Goal: Transaction & Acquisition: Purchase product/service

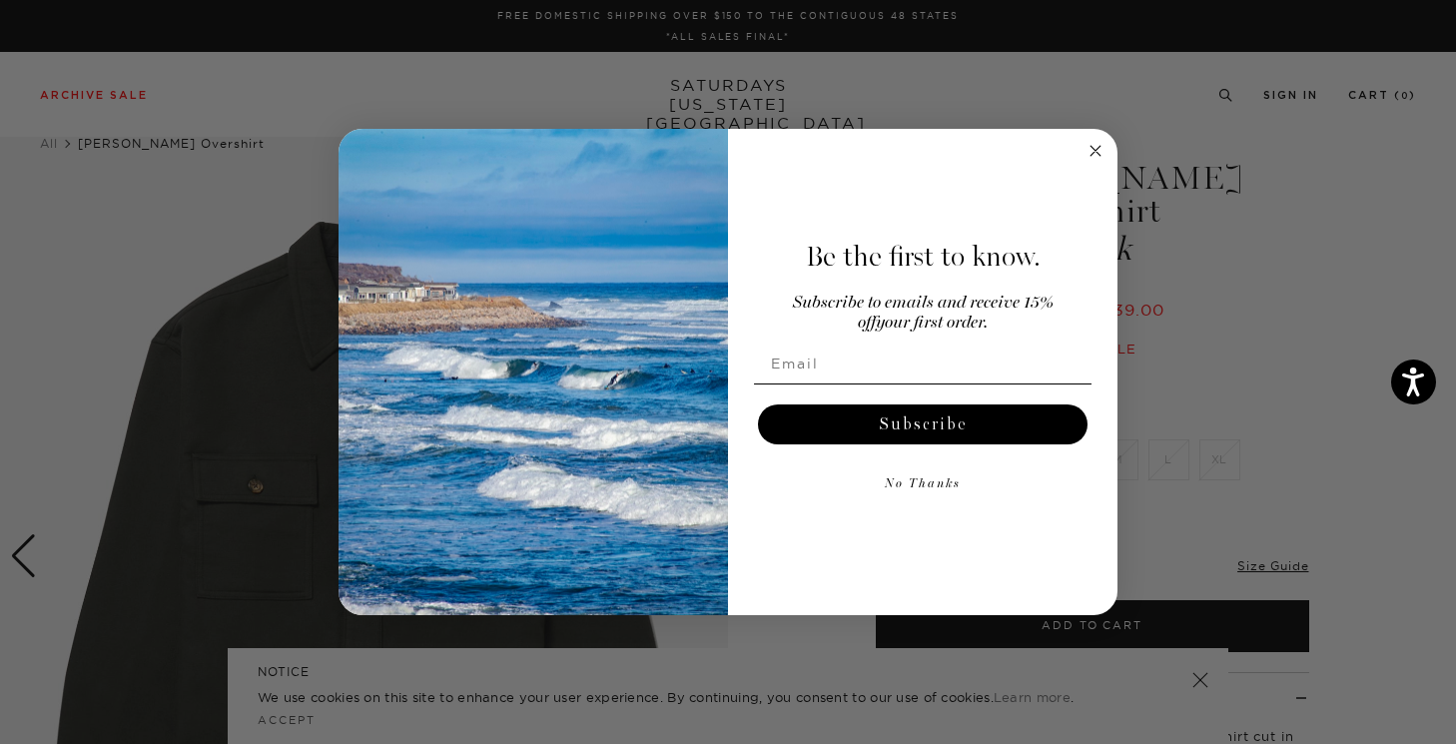
click at [1083, 149] on icon "Close dialog" at bounding box center [1095, 151] width 24 height 24
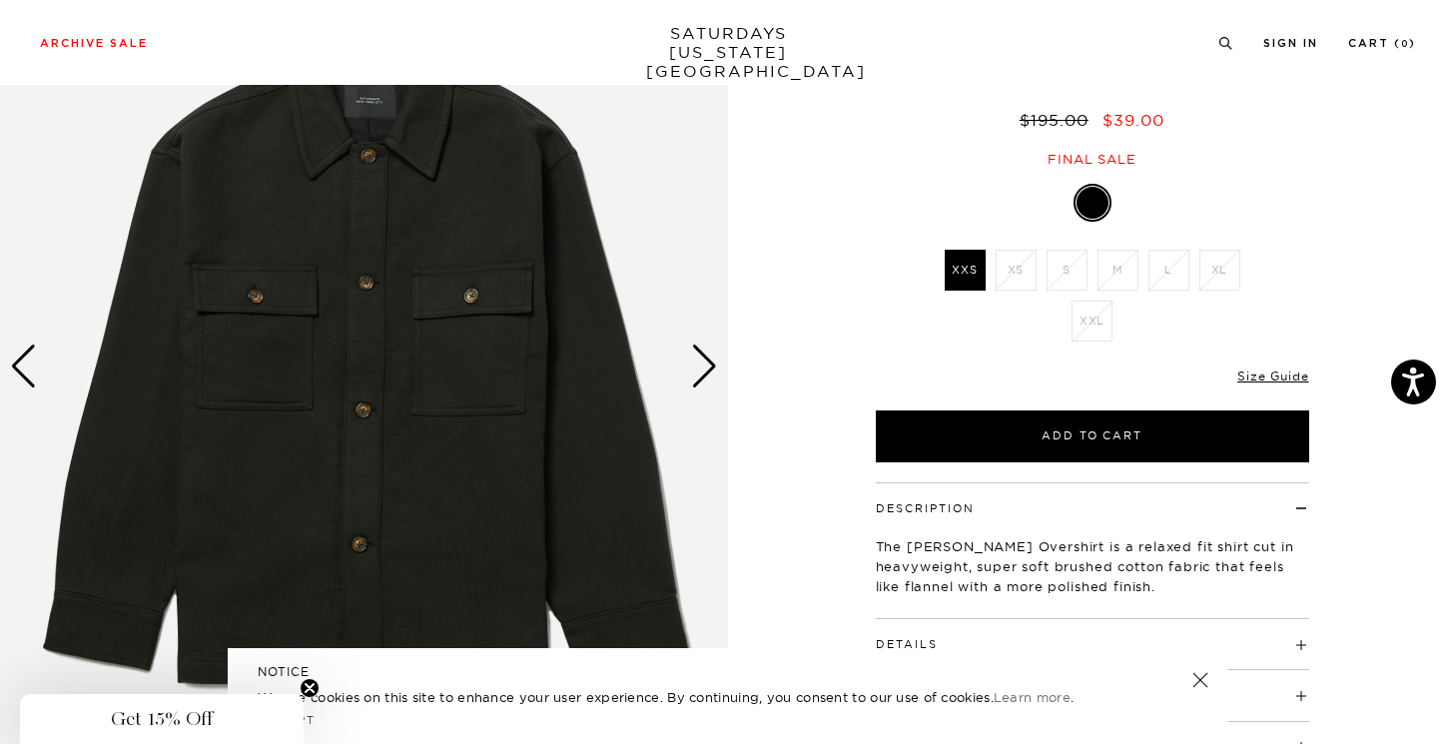
scroll to position [193, 0]
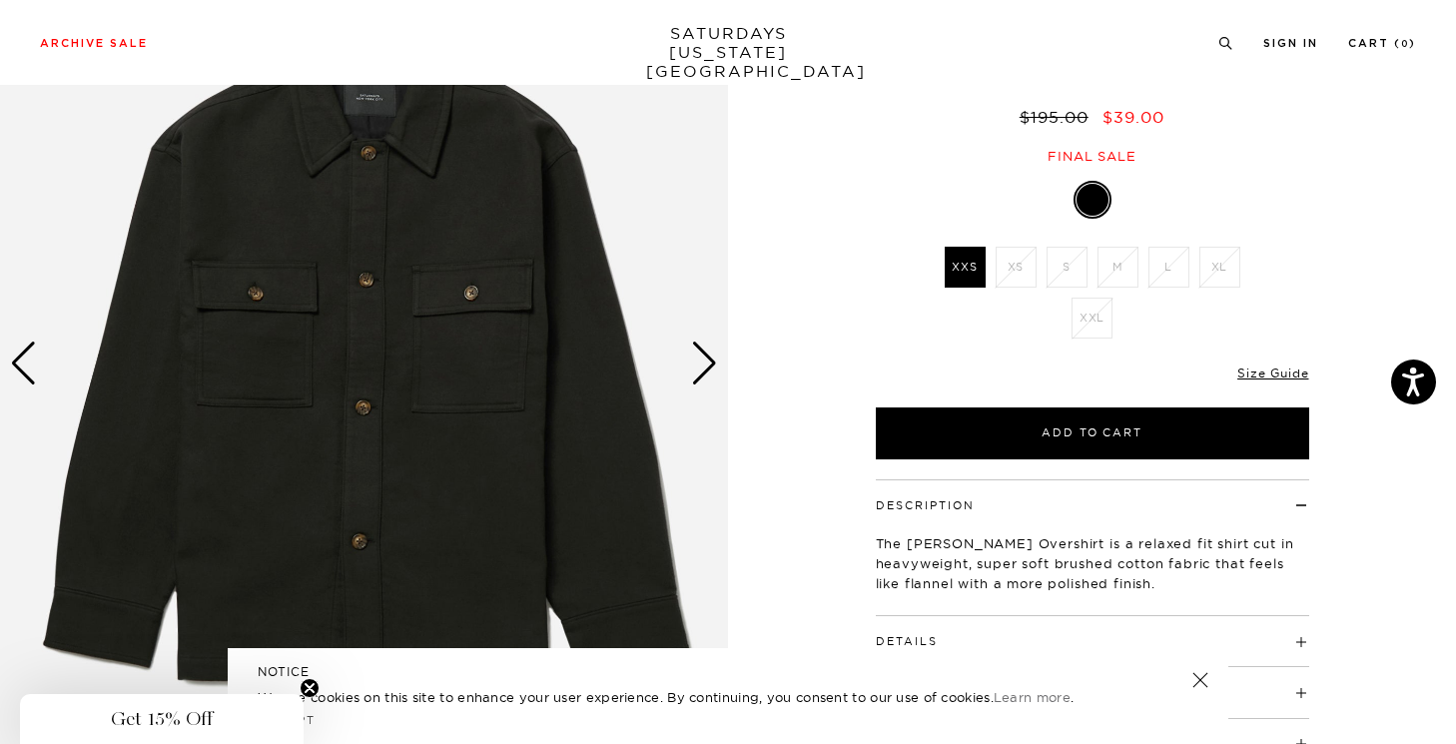
click at [701, 359] on div "Next slide" at bounding box center [704, 364] width 27 height 44
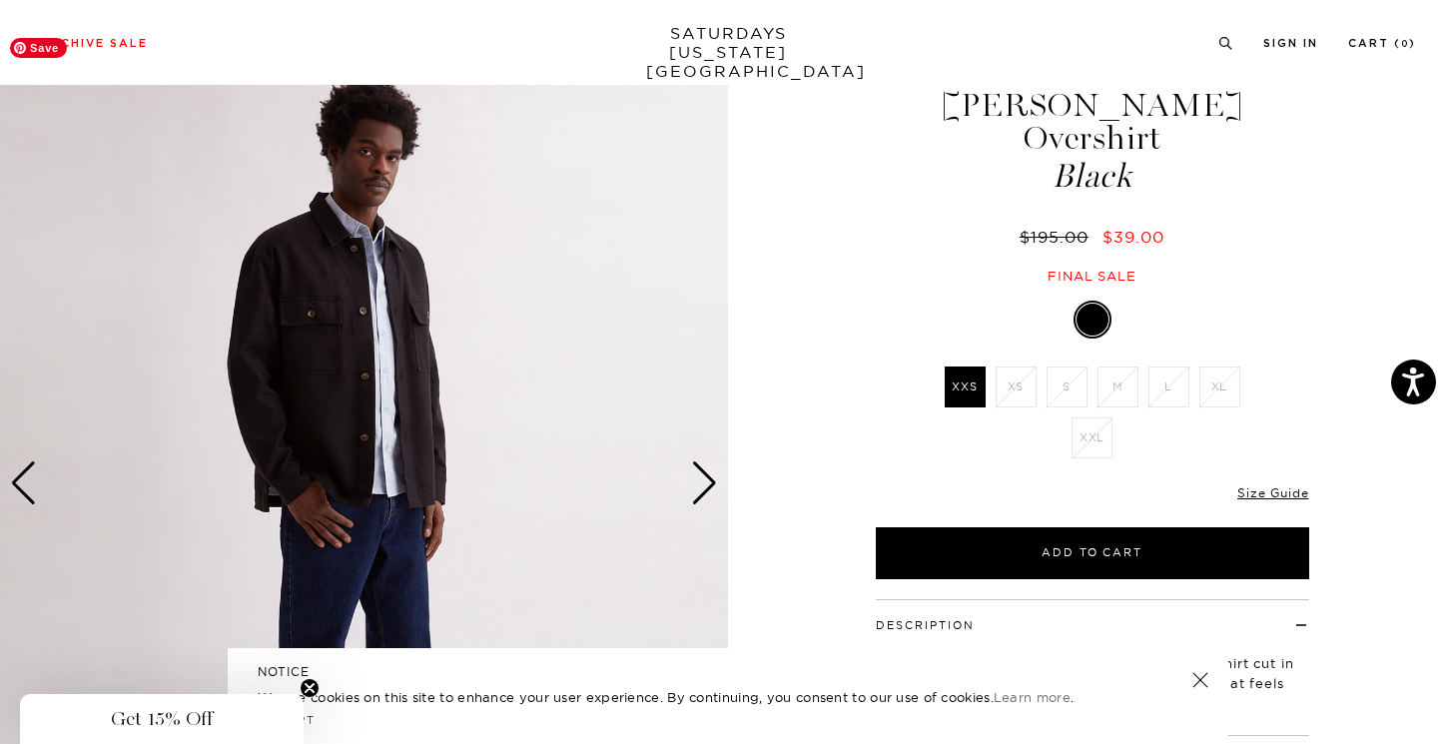
scroll to position [0, 0]
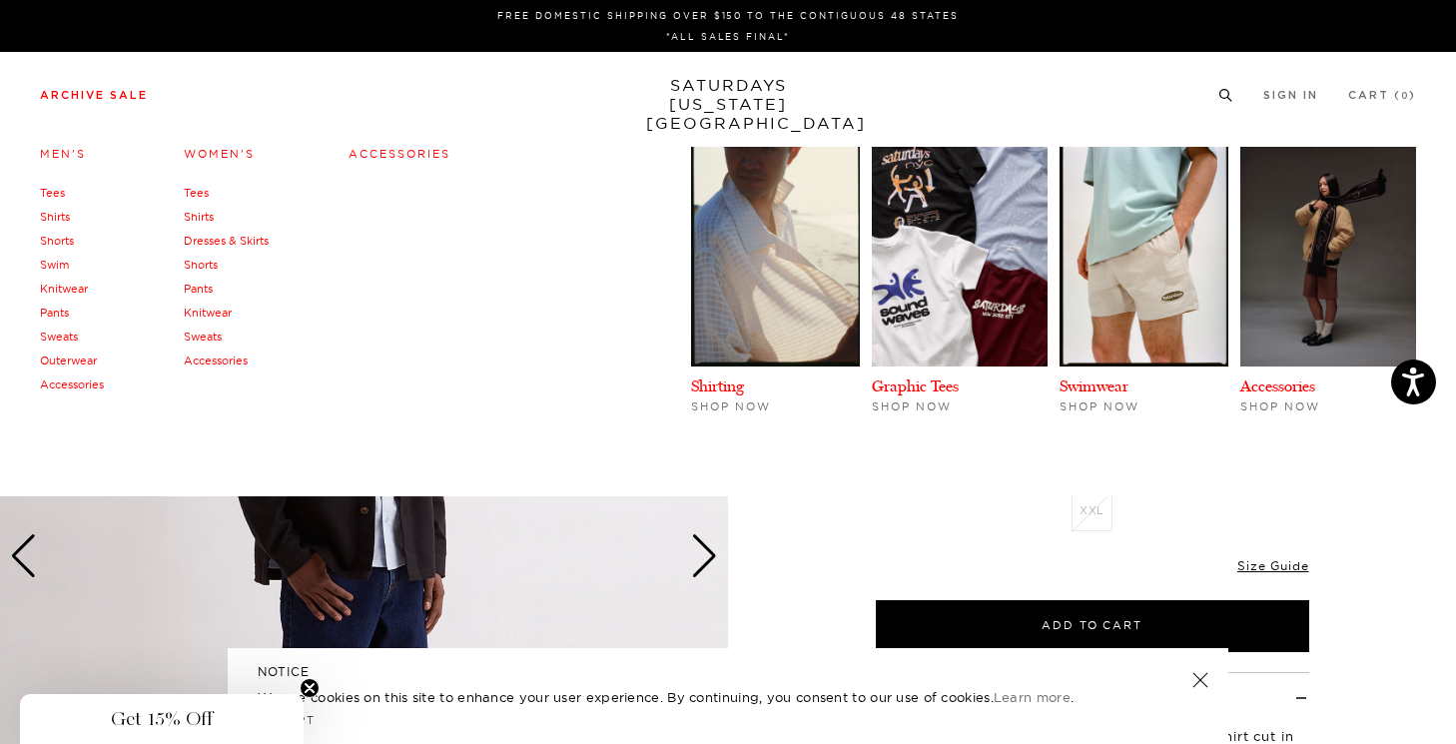
click at [117, 95] on link "Archive Sale" at bounding box center [94, 95] width 108 height 11
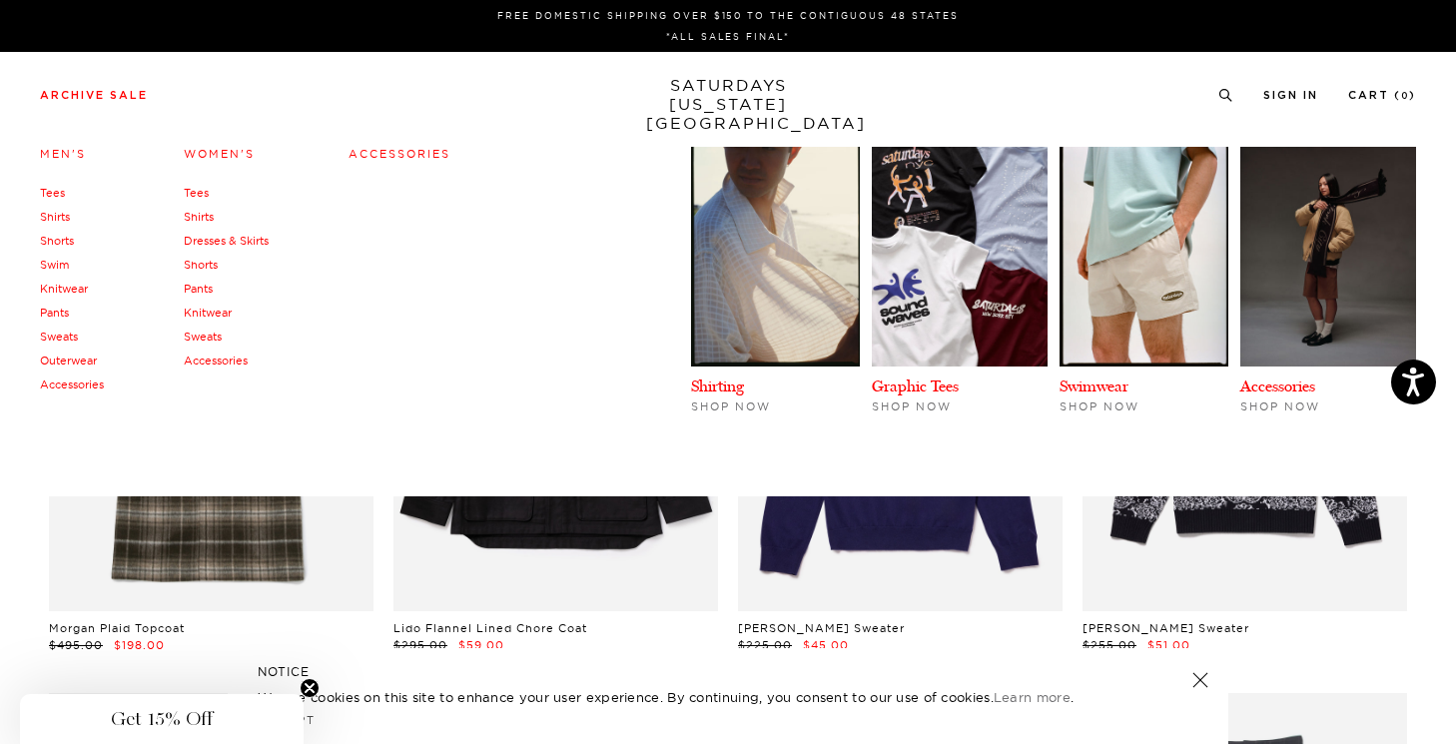
click at [71, 151] on link "Men's" at bounding box center [63, 154] width 46 height 14
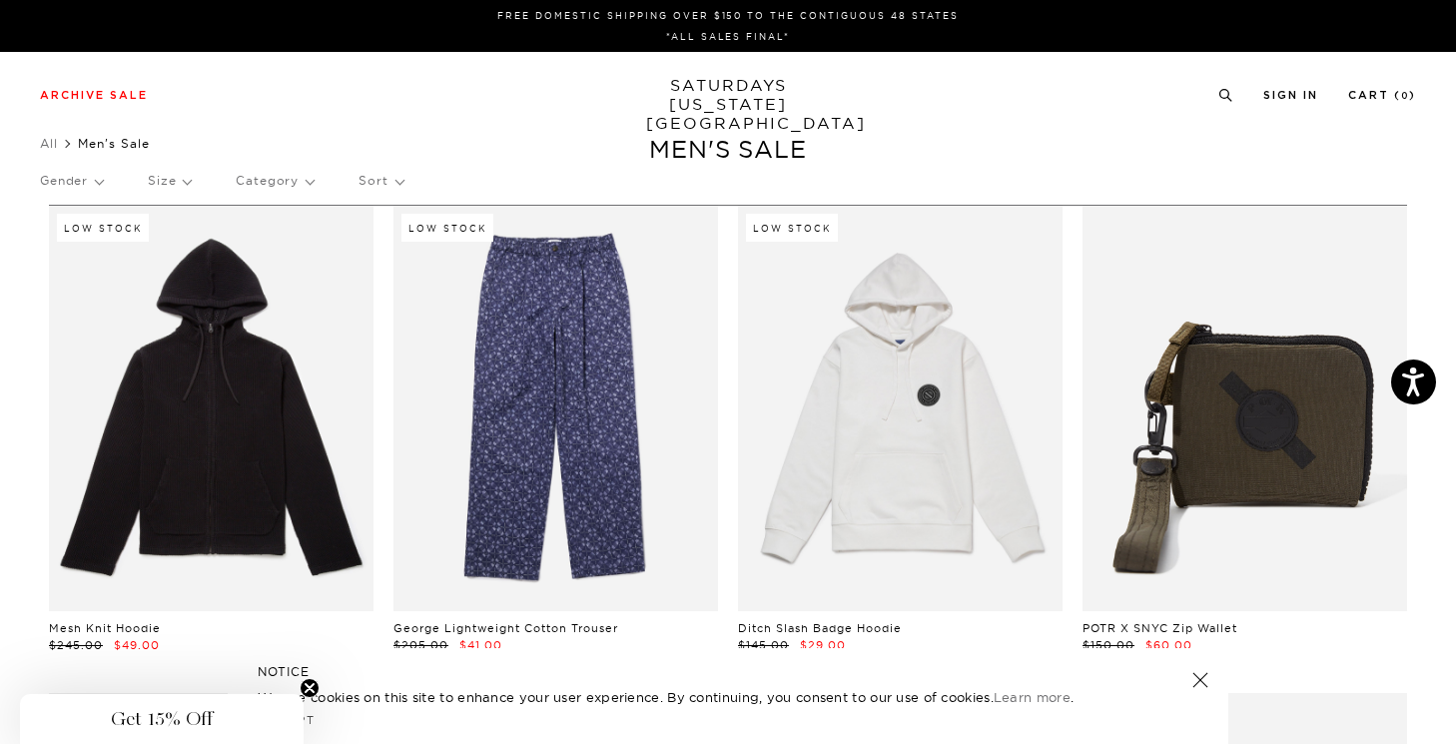
click at [379, 184] on p "Sort" at bounding box center [380, 181] width 44 height 46
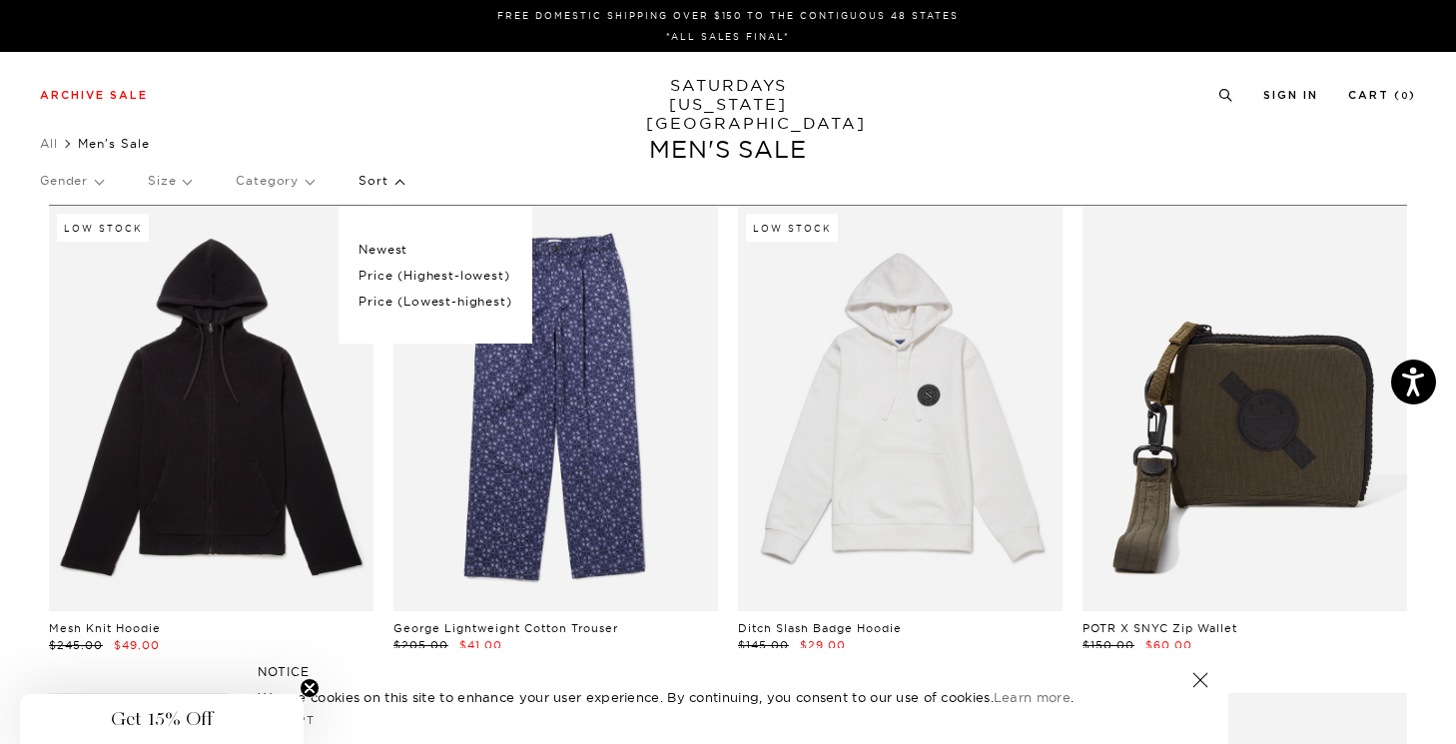
click at [397, 303] on p "Price (Lowest-highest)" at bounding box center [434, 302] width 153 height 26
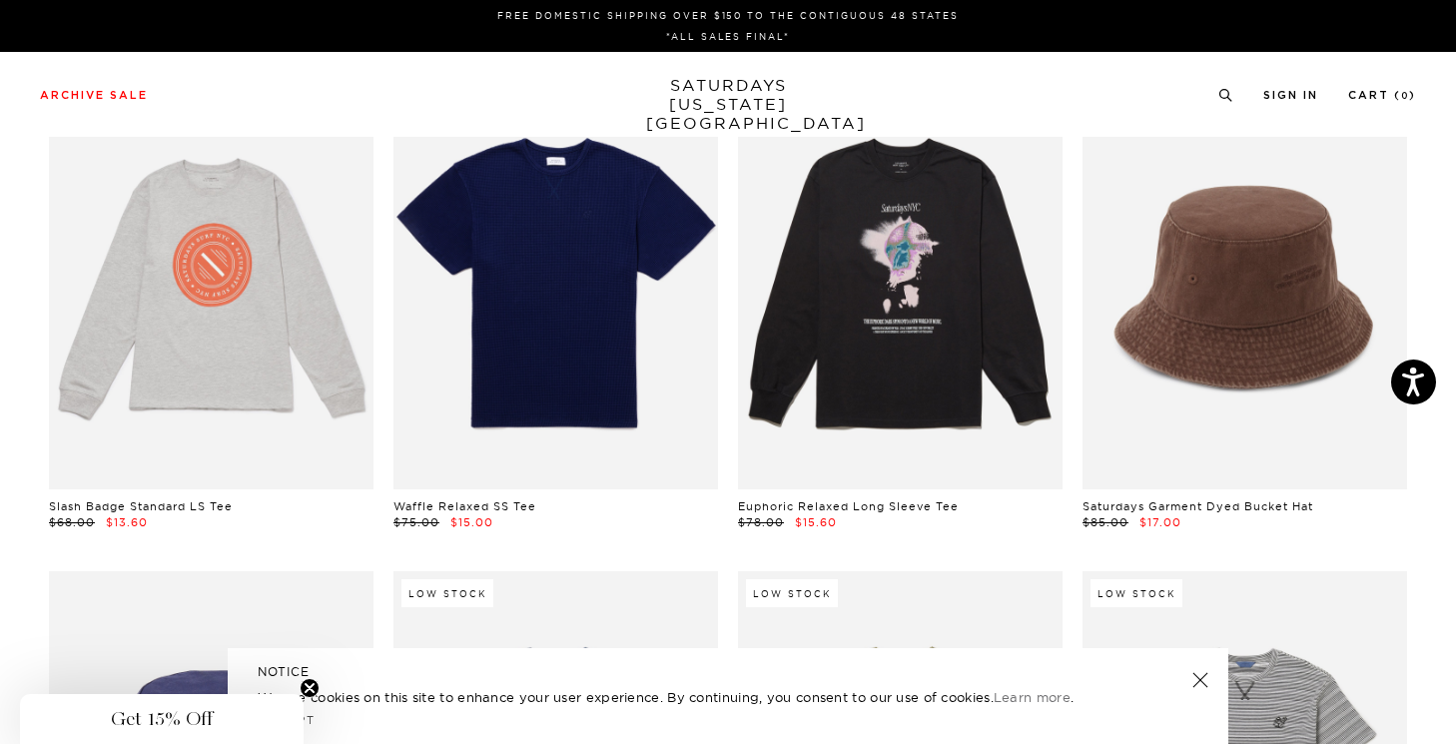
scroll to position [0, 1]
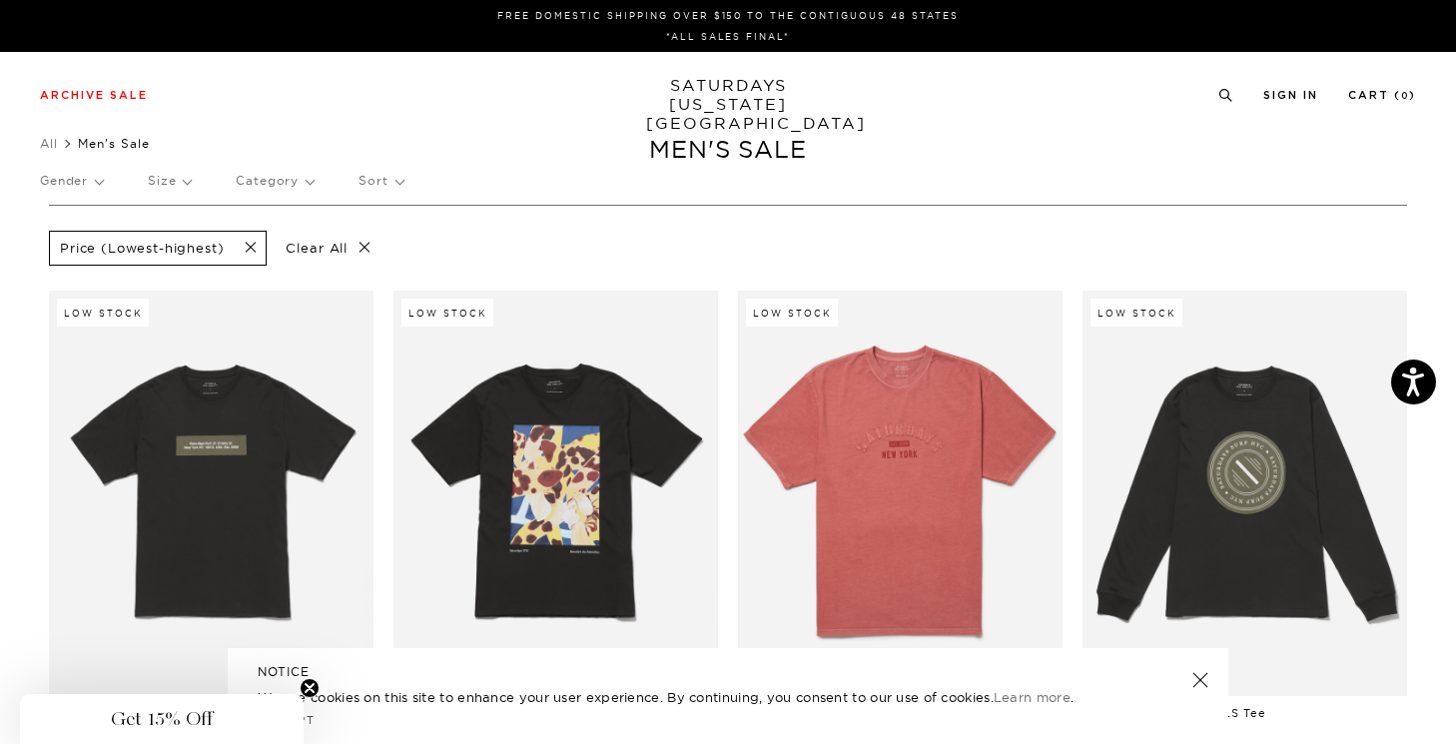
click at [187, 178] on p "Size" at bounding box center [169, 181] width 43 height 46
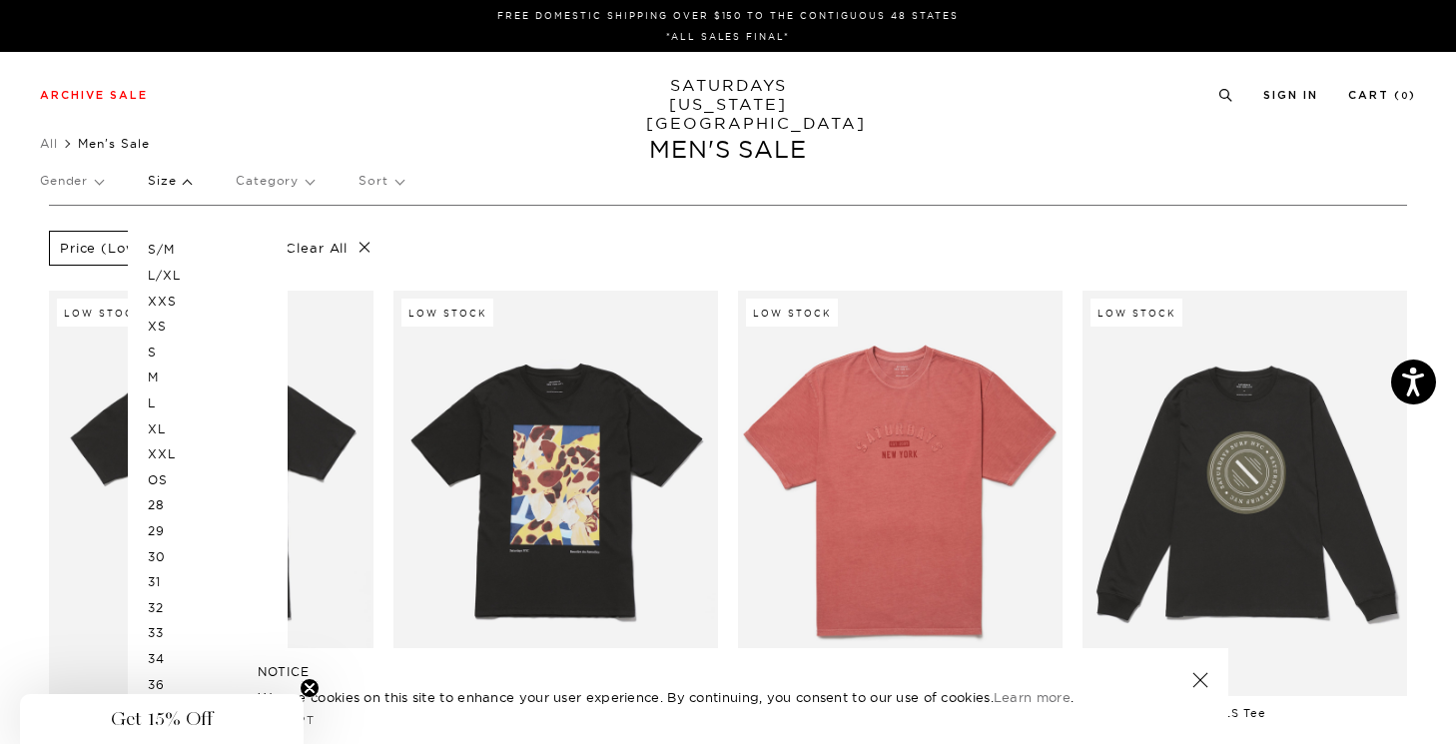
click at [174, 248] on p "S/M" at bounding box center [208, 250] width 120 height 26
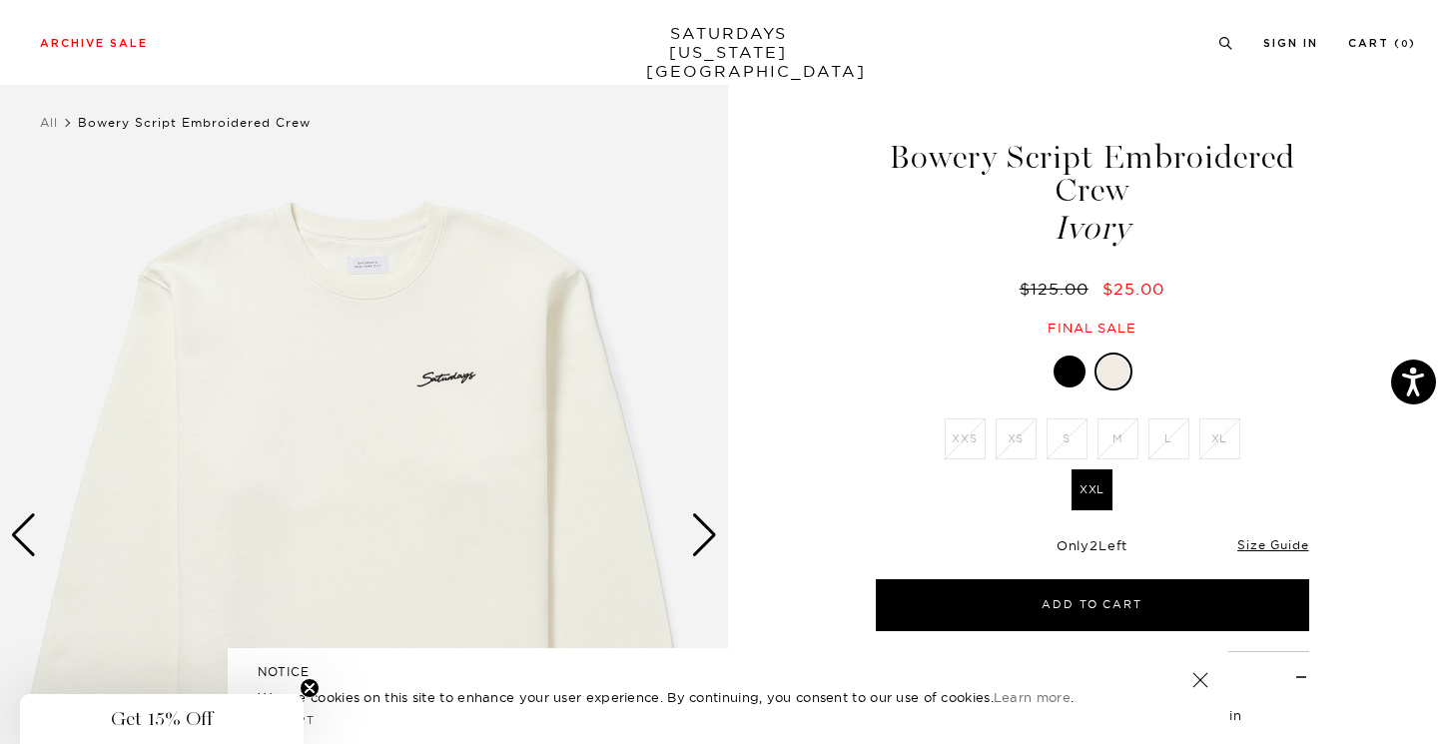
scroll to position [24, 0]
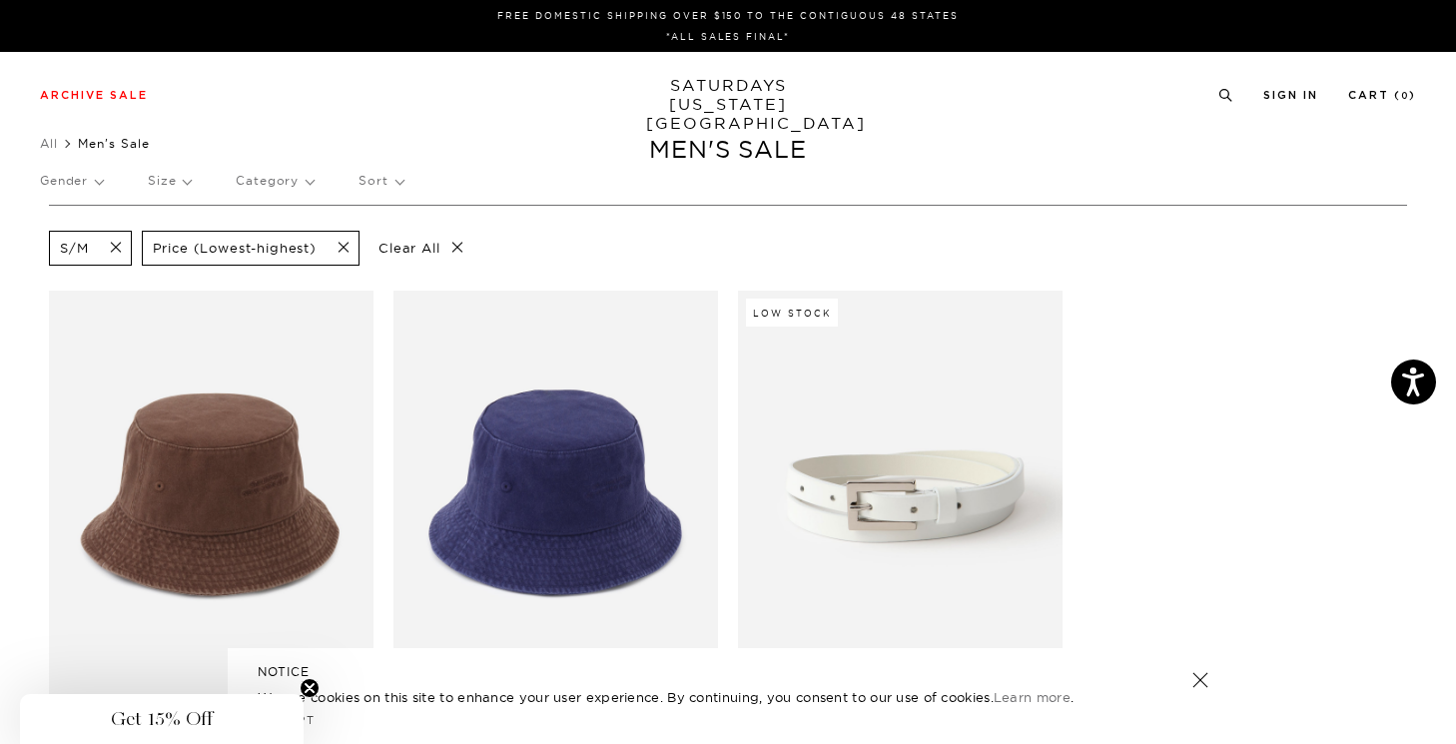
click at [180, 178] on p "Size" at bounding box center [169, 181] width 43 height 46
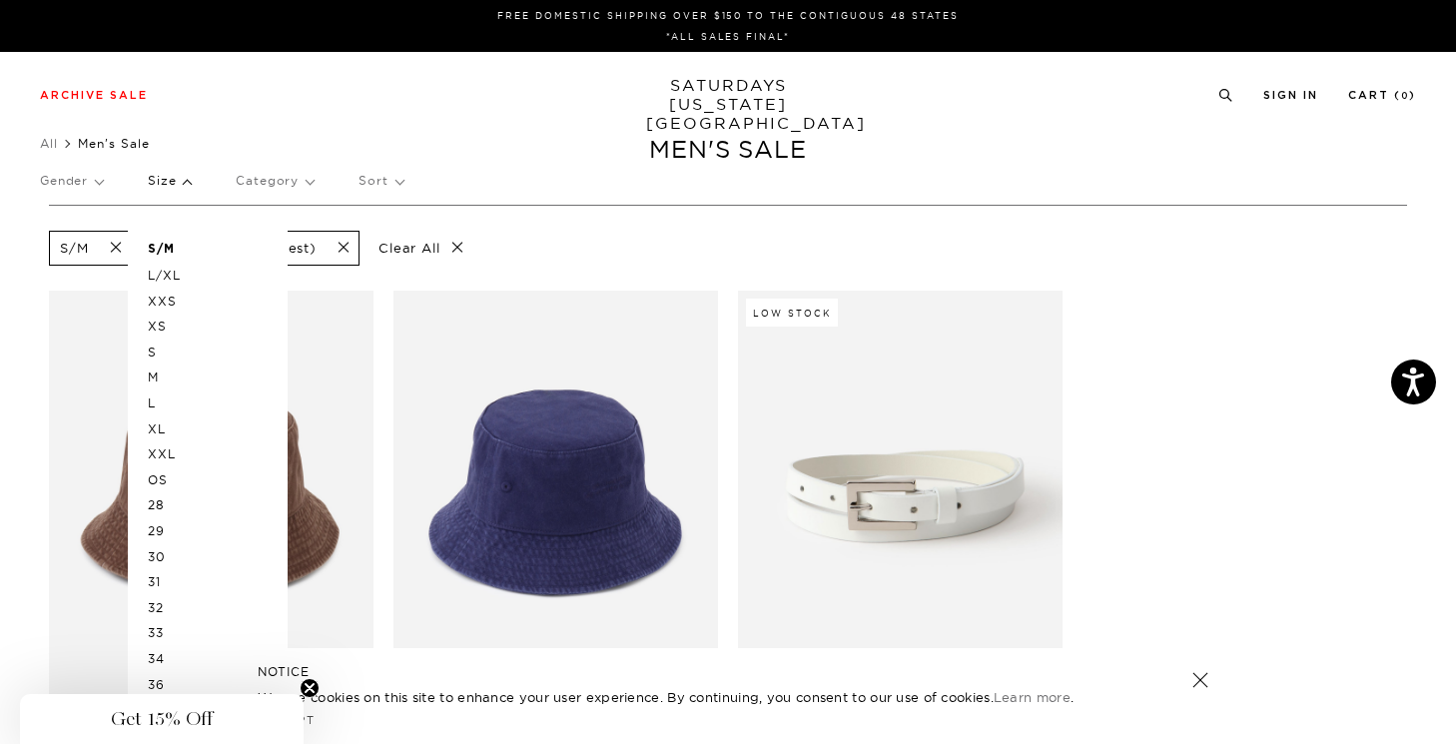
click at [154, 347] on p "S" at bounding box center [208, 353] width 120 height 26
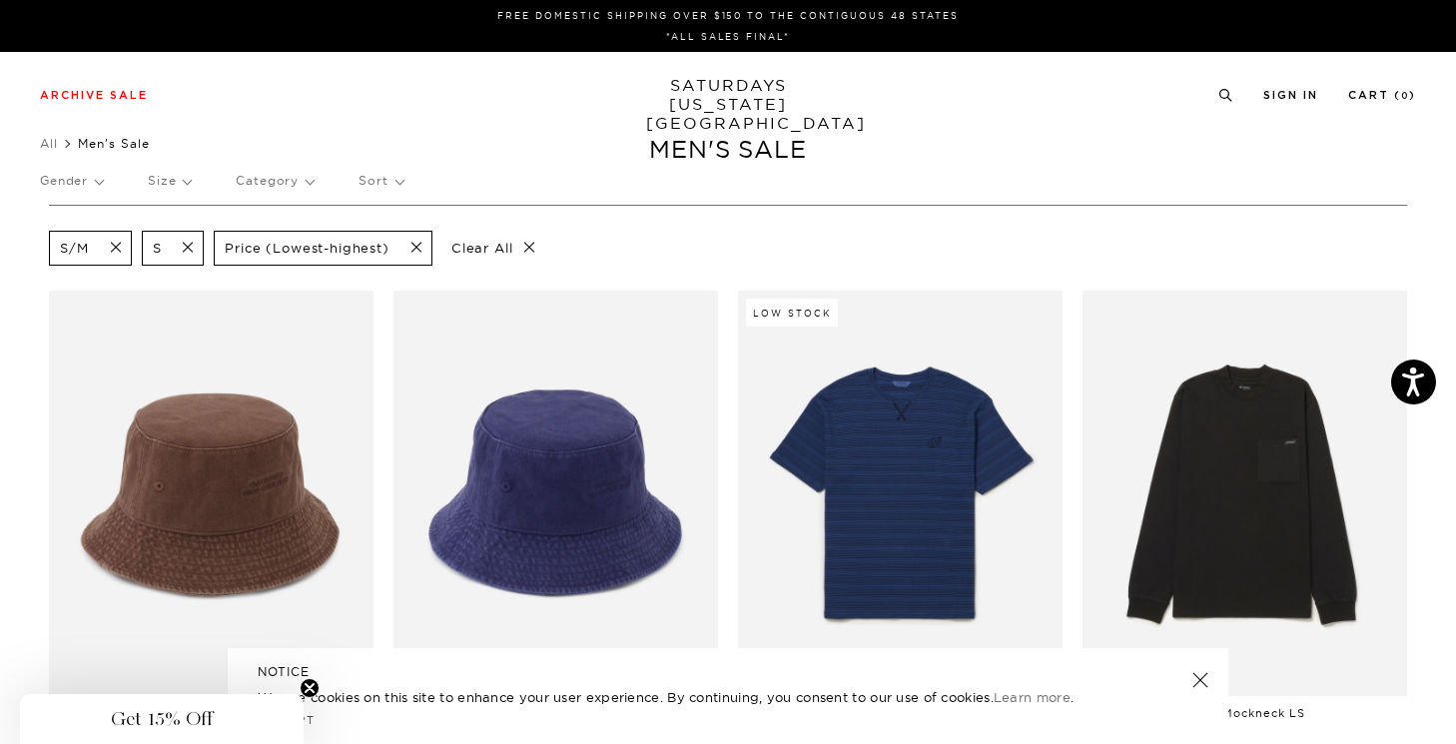
click at [182, 180] on p "Size" at bounding box center [169, 181] width 43 height 46
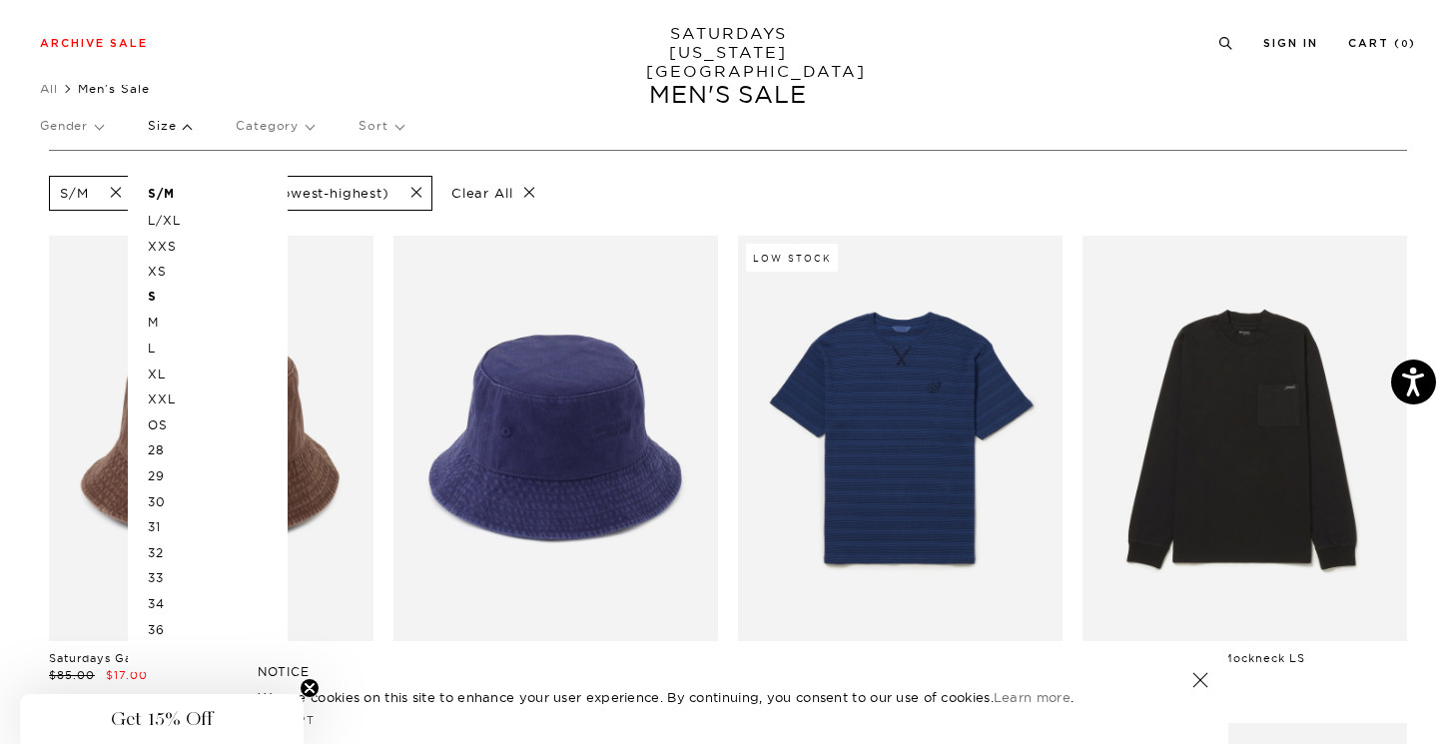
scroll to position [59, 0]
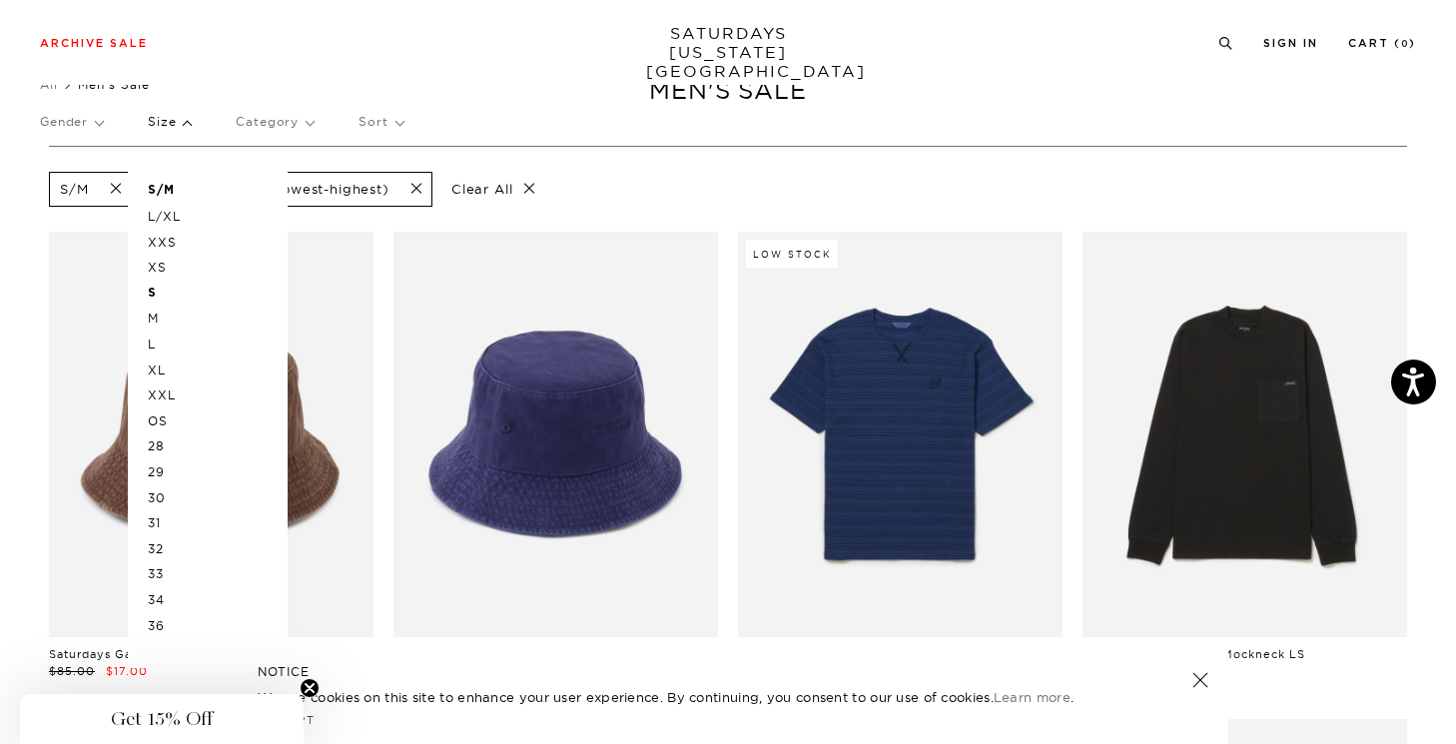
click at [173, 491] on p "30" at bounding box center [208, 498] width 120 height 26
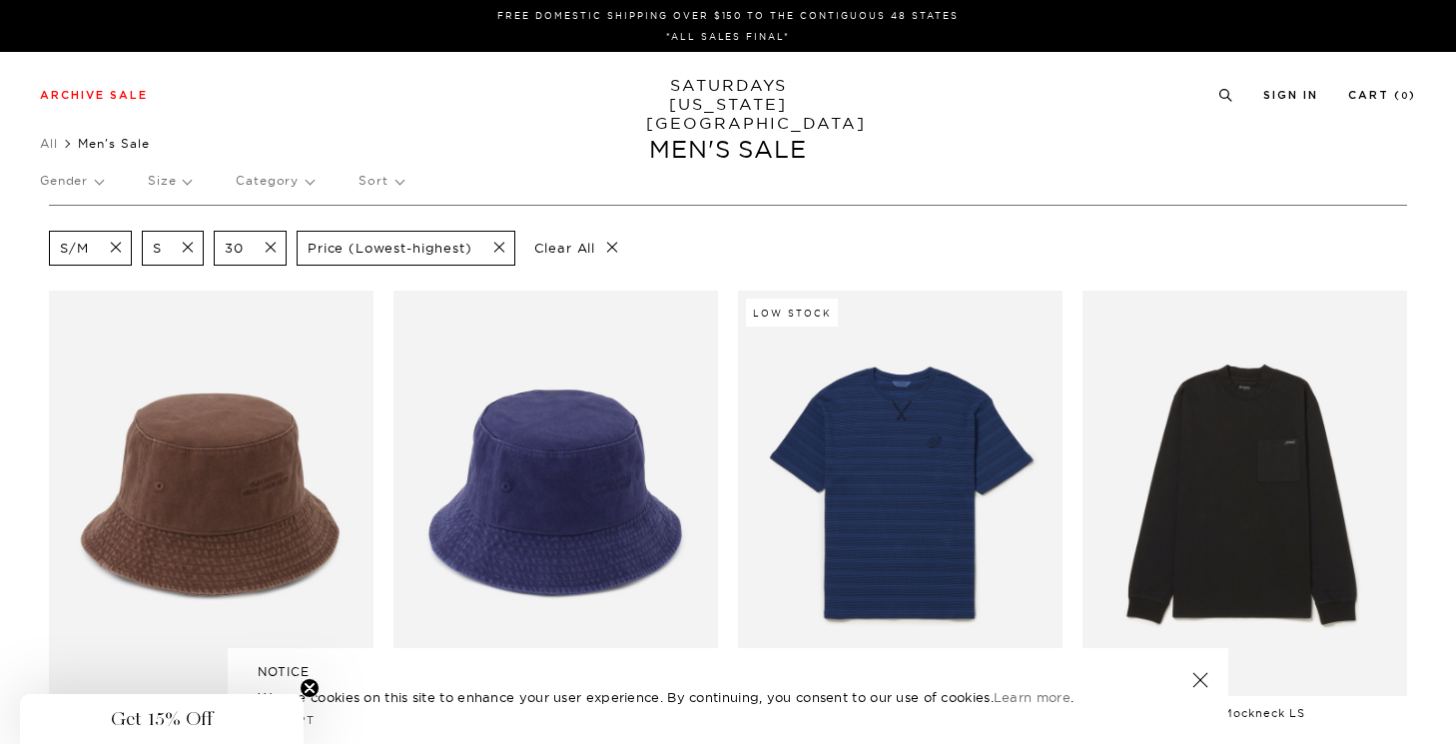
click at [173, 179] on p "Size" at bounding box center [169, 181] width 43 height 46
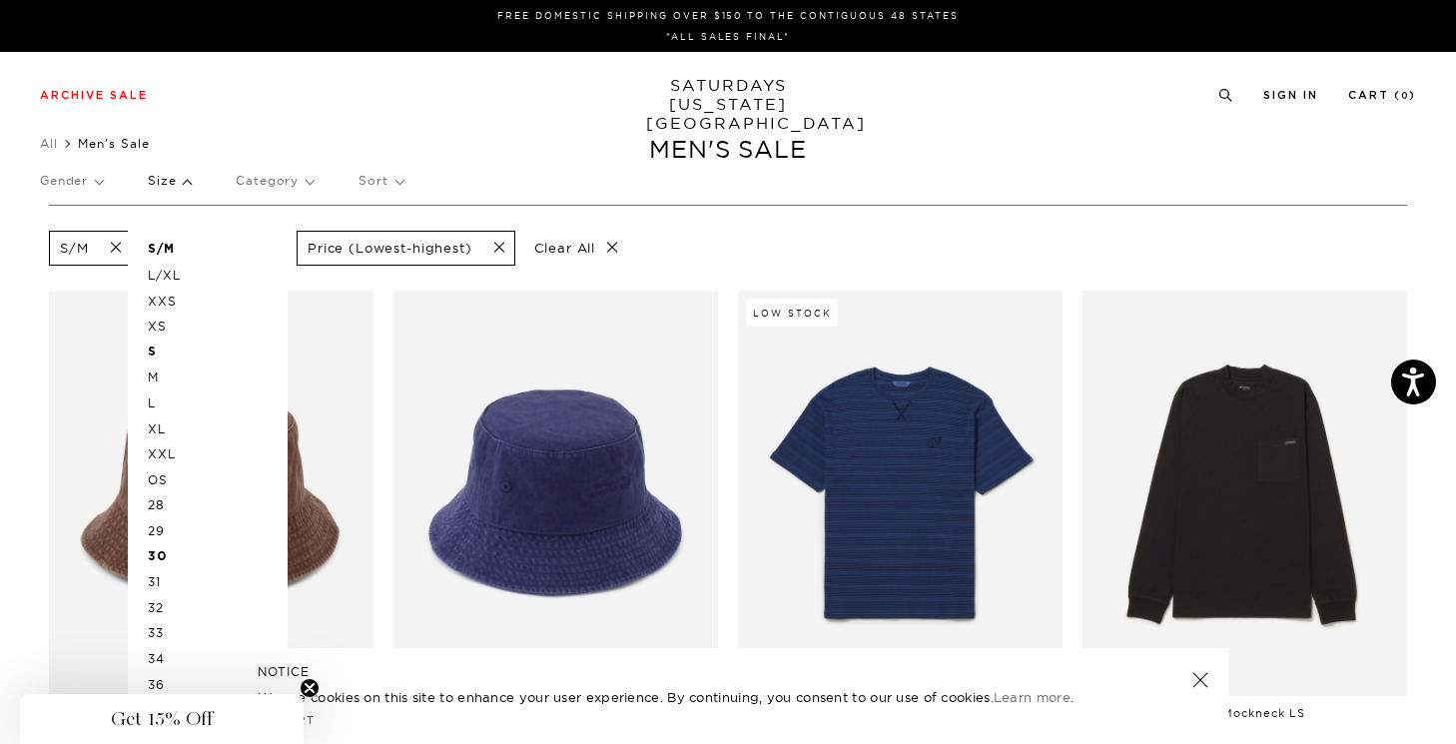
click at [160, 583] on p "31" at bounding box center [208, 582] width 120 height 26
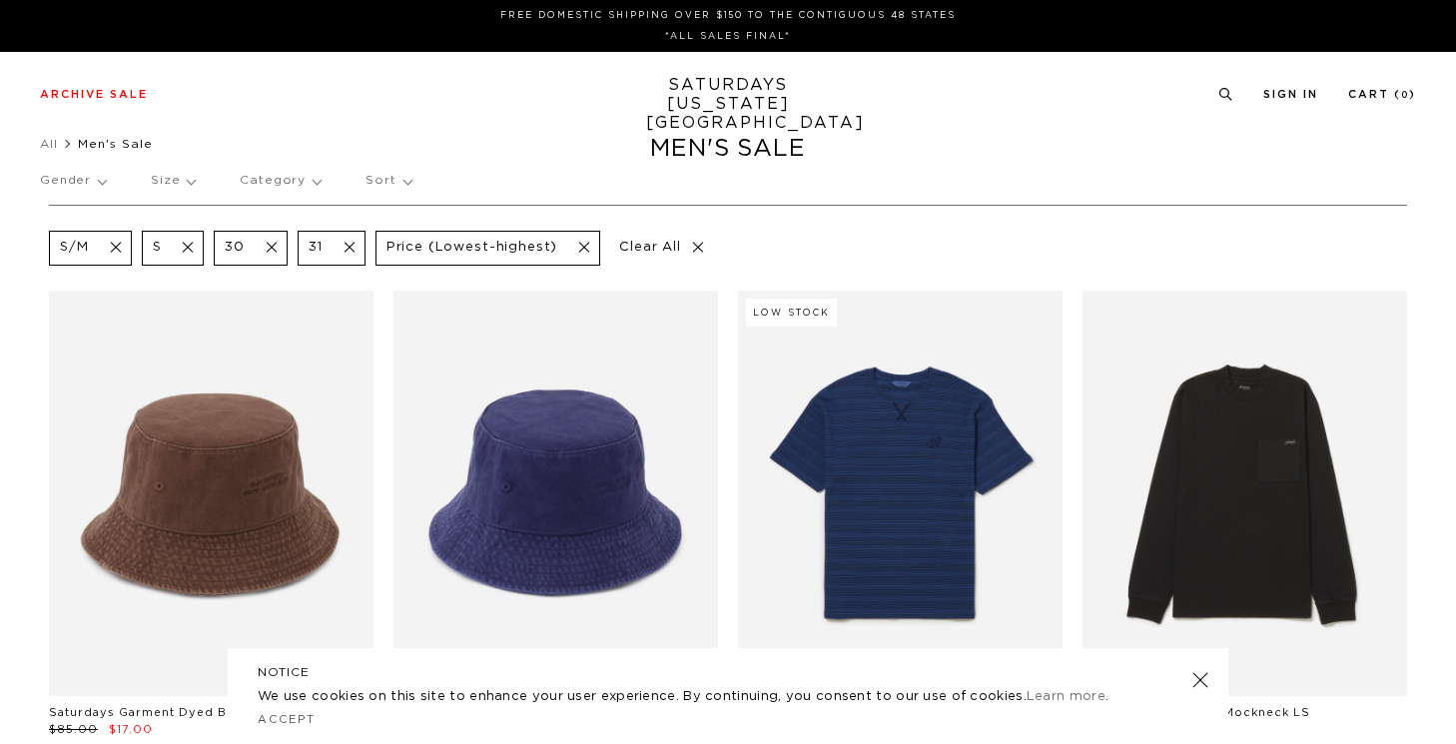
click at [164, 182] on p "Size" at bounding box center [173, 181] width 44 height 46
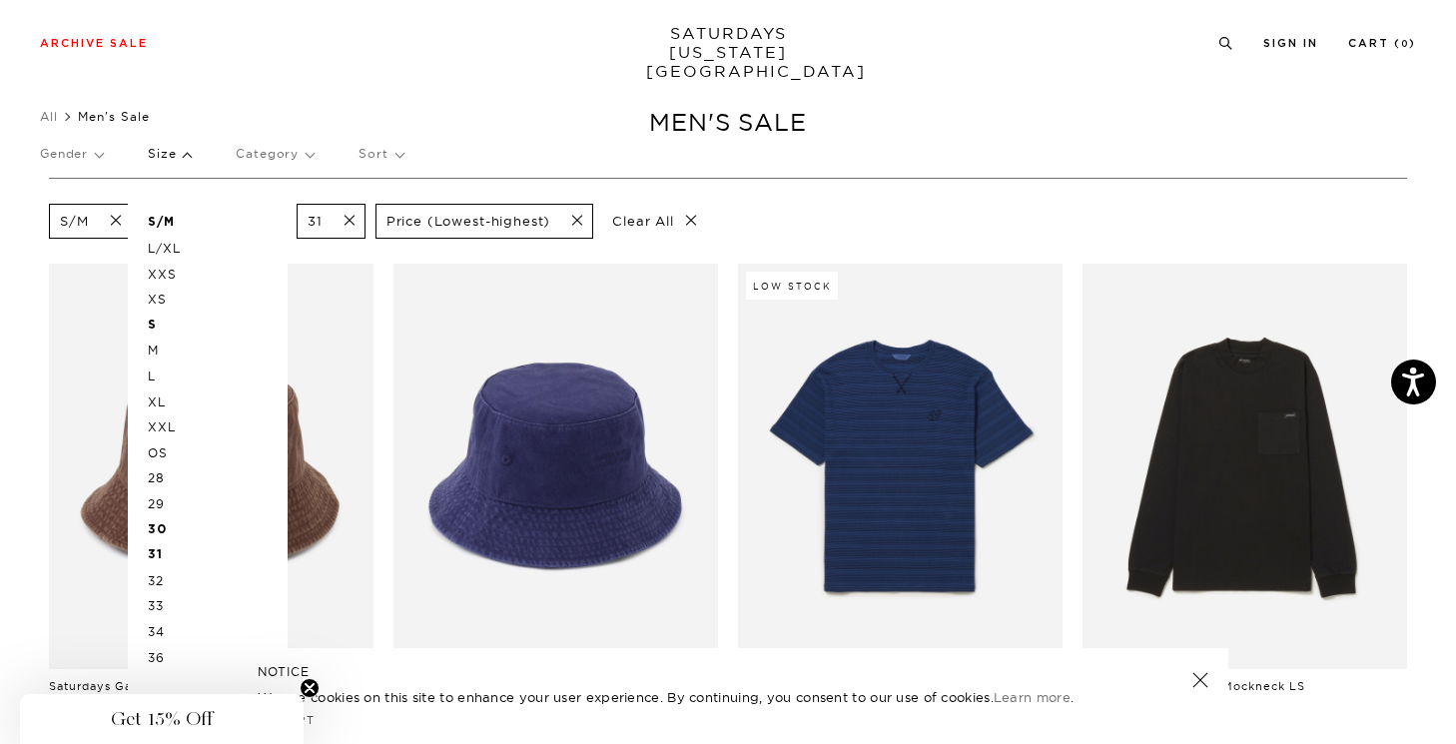
scroll to position [1, 0]
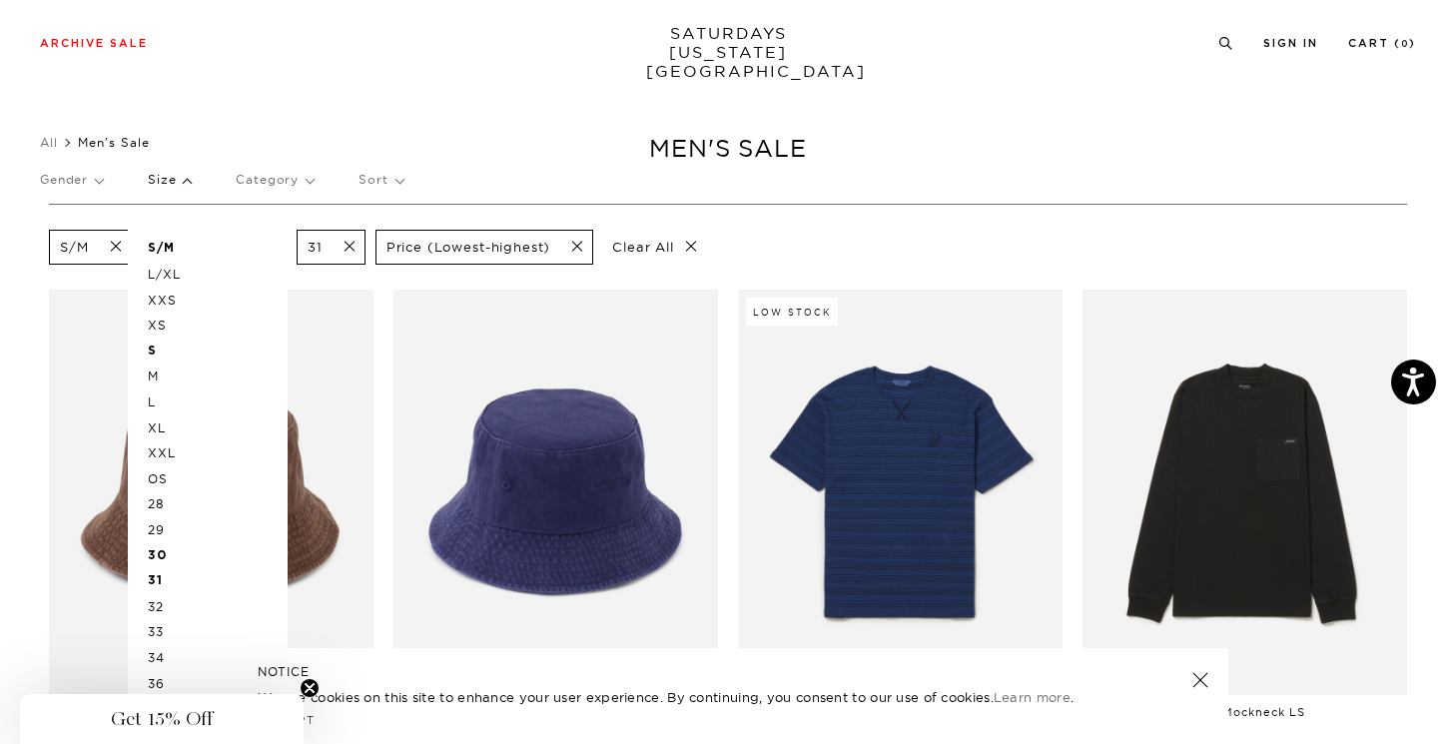
click at [187, 182] on p "Size" at bounding box center [169, 180] width 43 height 46
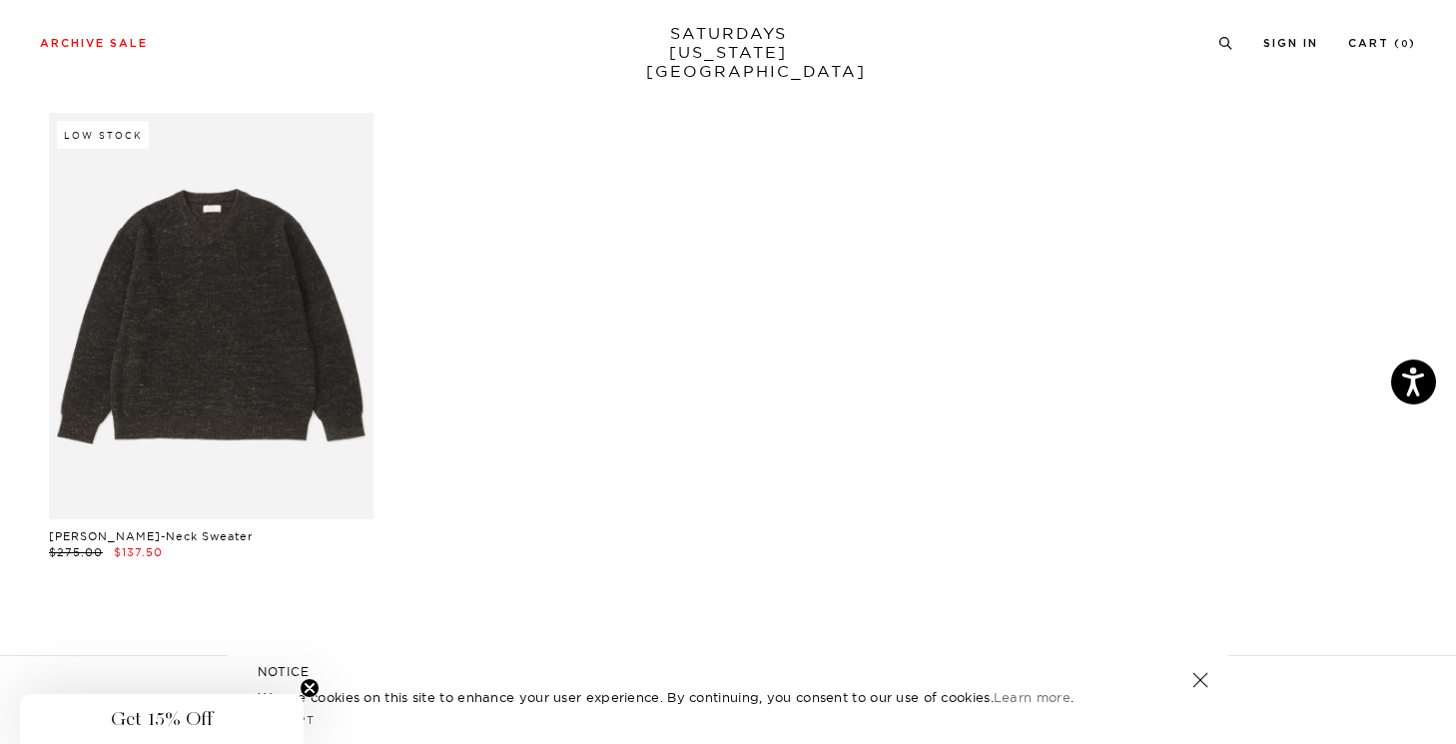
scroll to position [8472, 0]
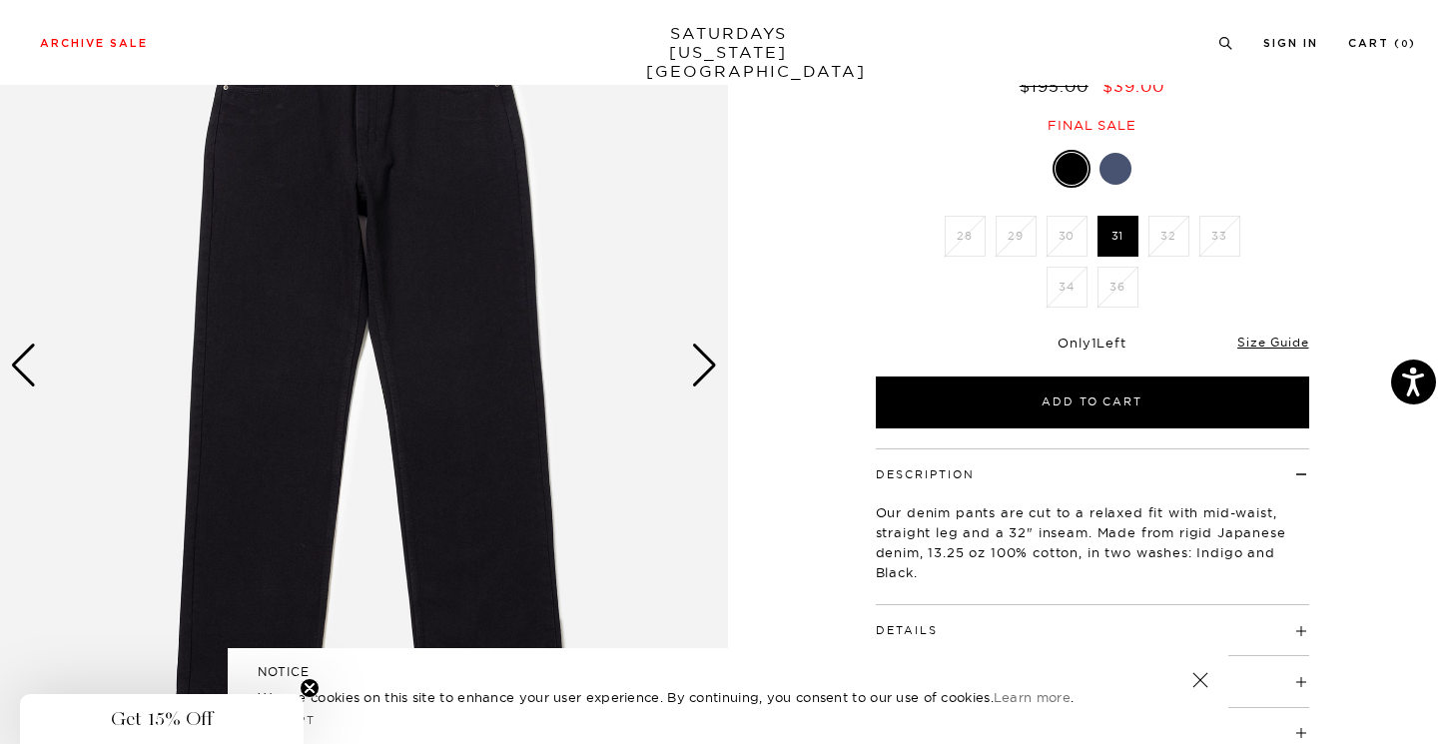
scroll to position [228, 0]
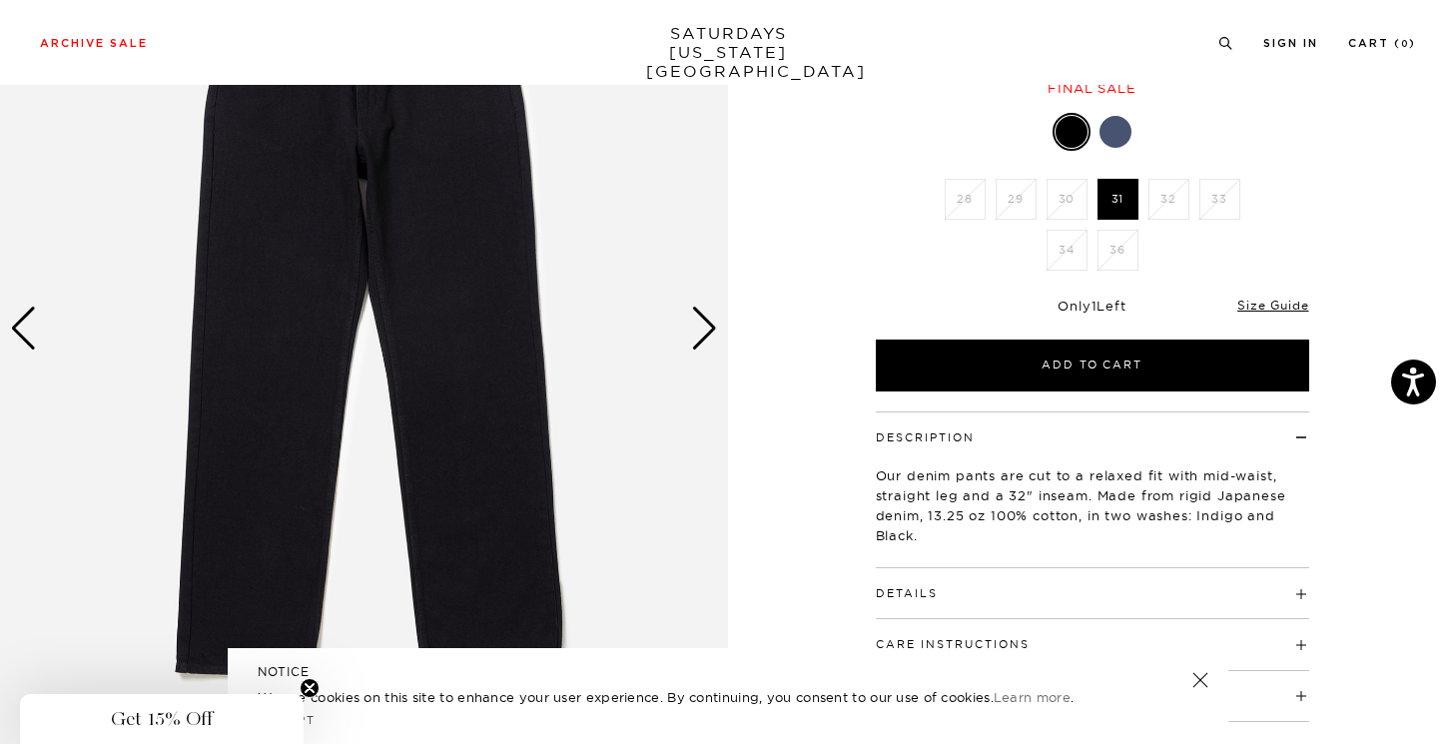
click at [712, 332] on div "Next slide" at bounding box center [704, 329] width 27 height 44
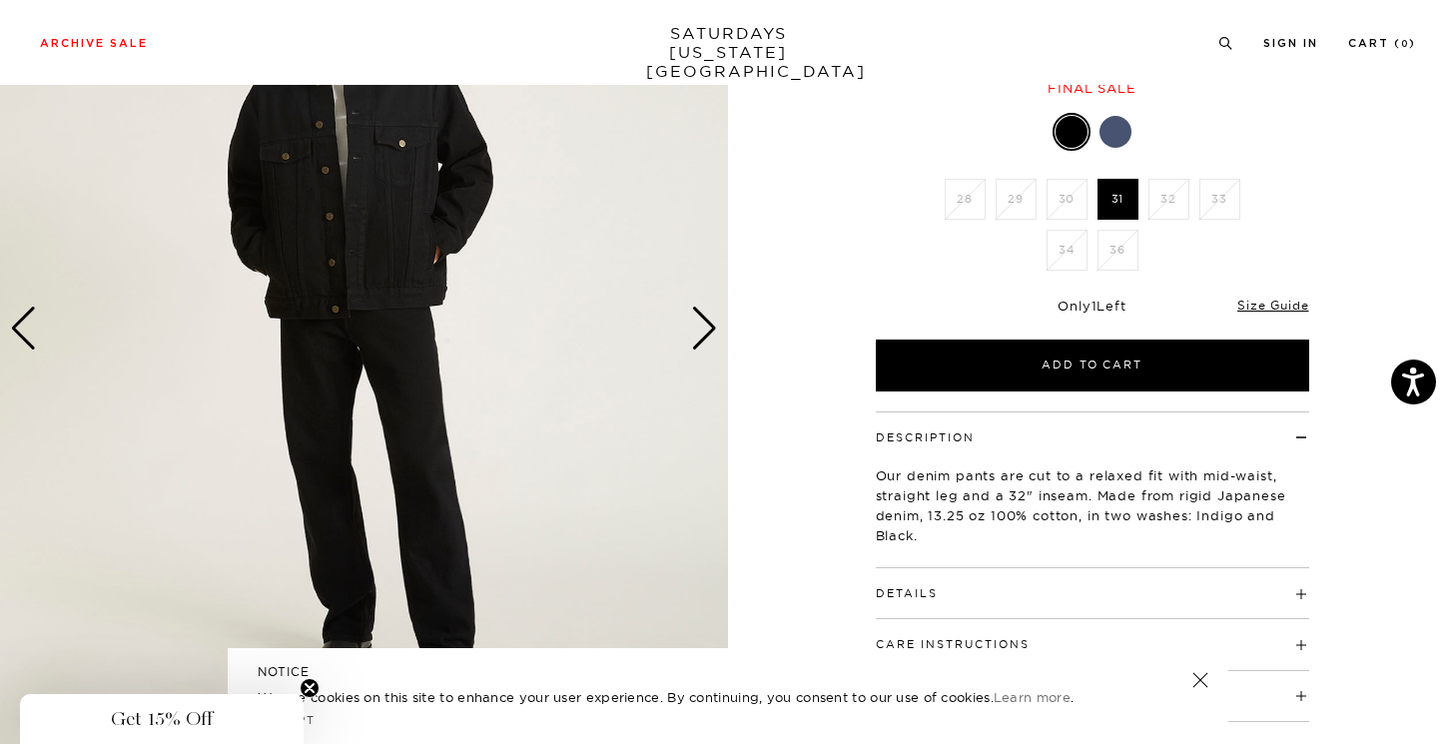
click at [712, 332] on div "Next slide" at bounding box center [704, 329] width 27 height 44
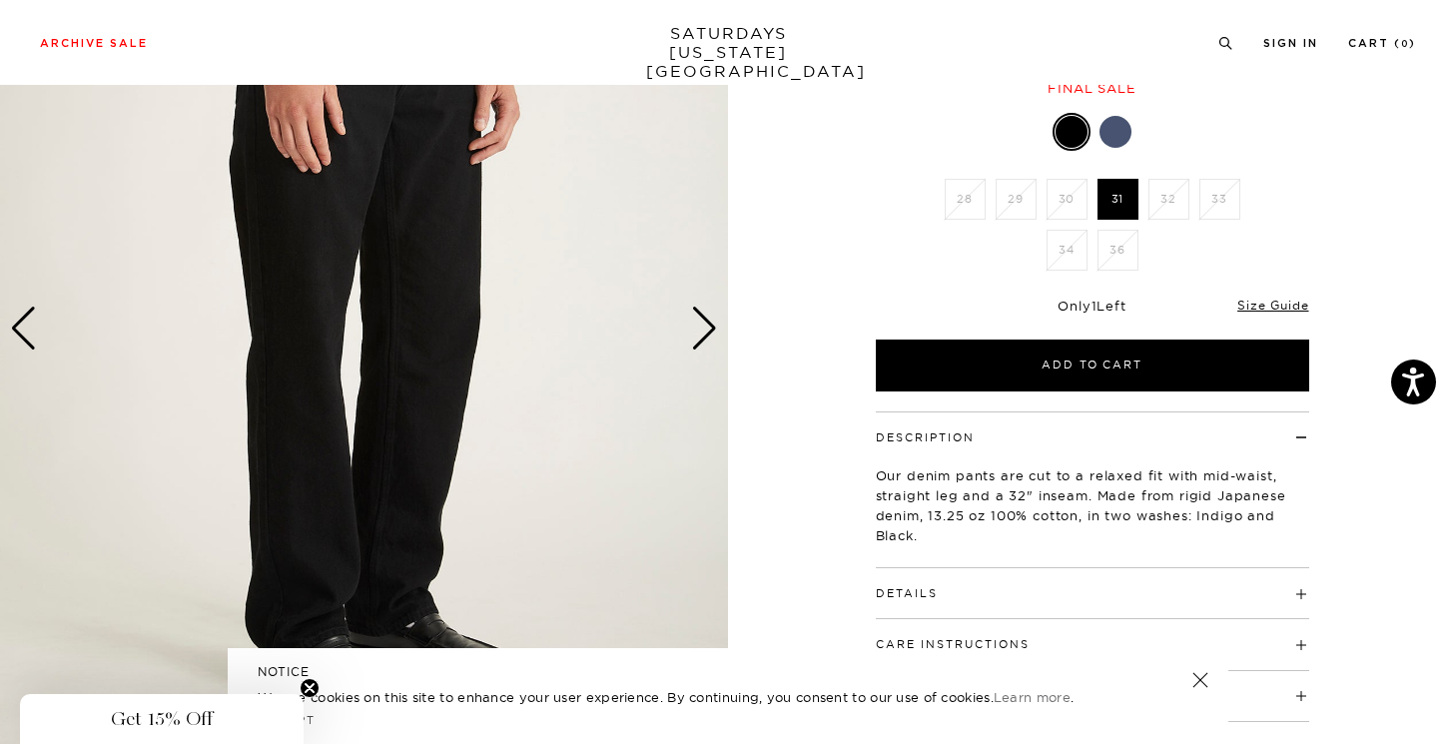
click at [712, 332] on div "Next slide" at bounding box center [704, 329] width 27 height 44
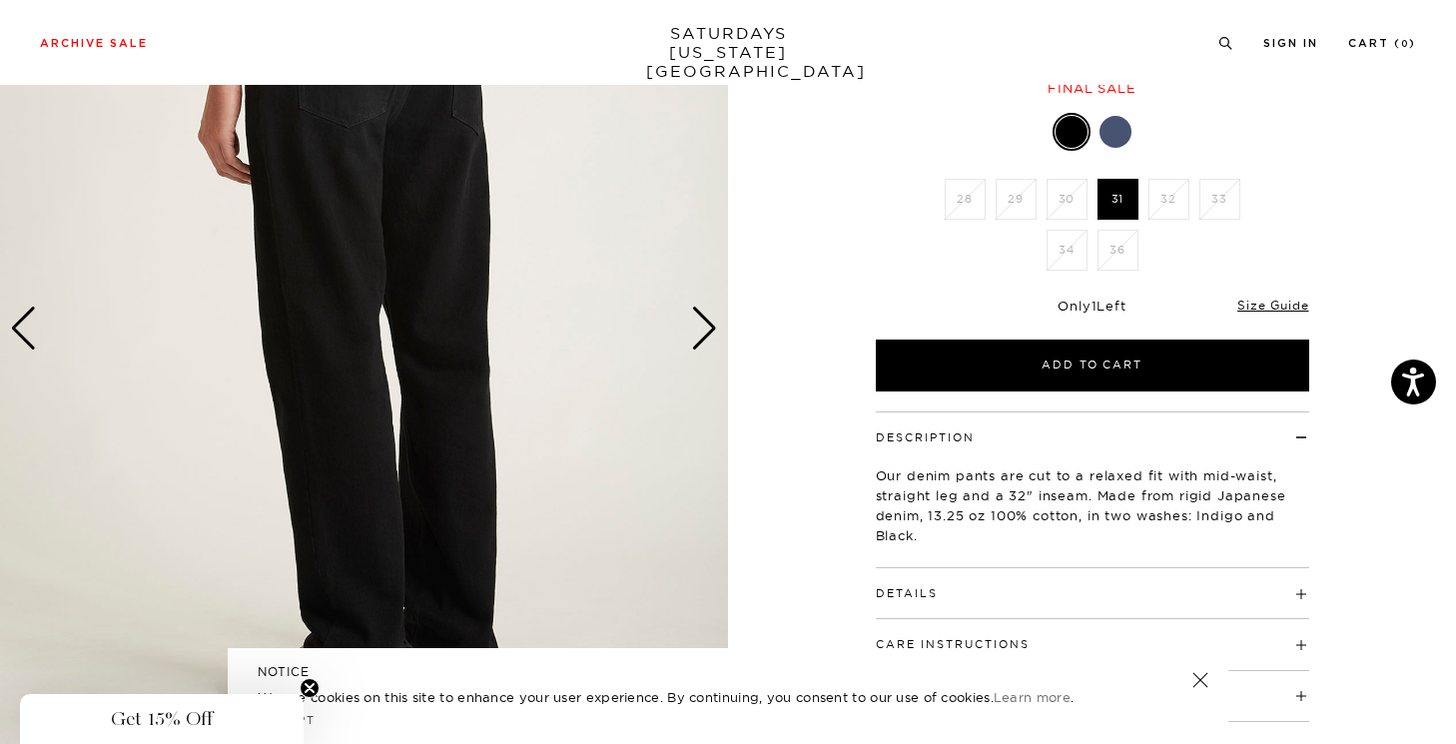
click at [712, 332] on div "Next slide" at bounding box center [704, 329] width 27 height 44
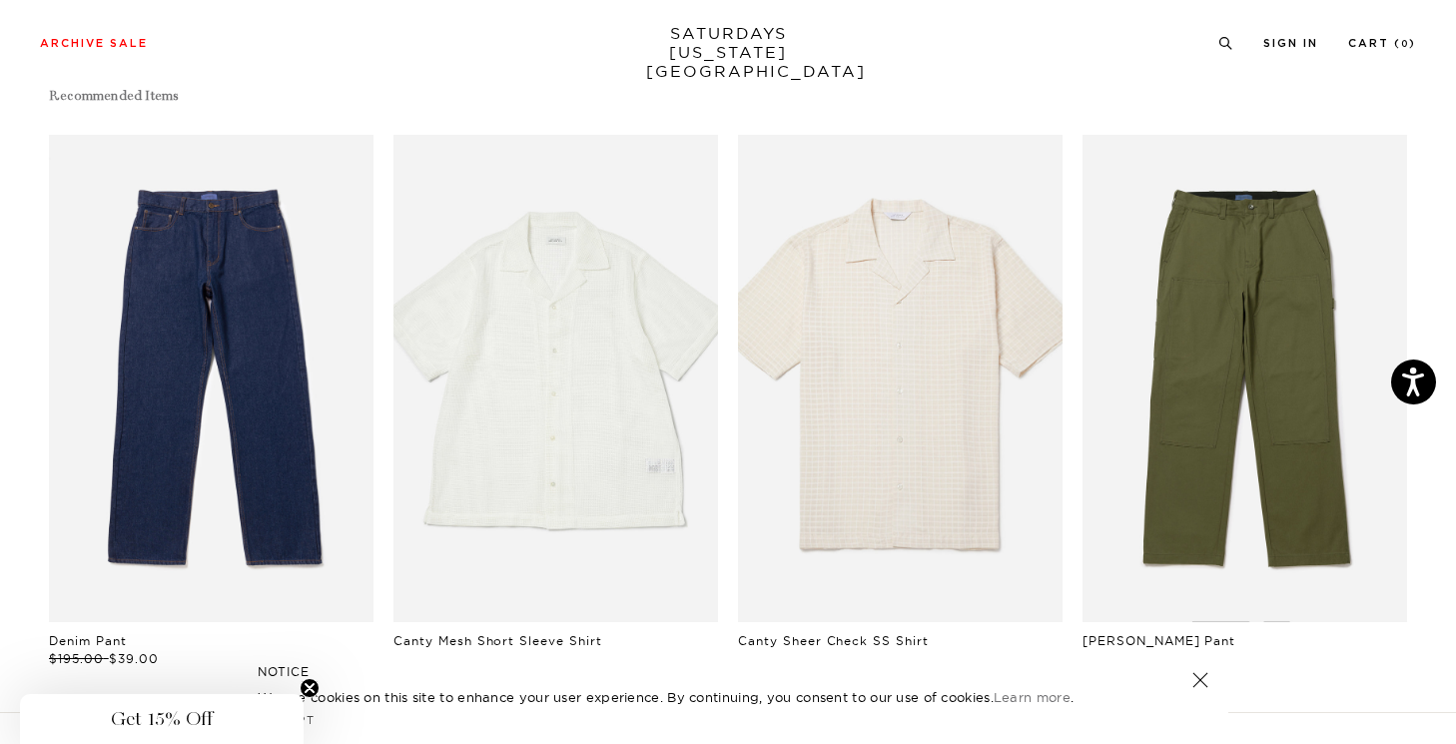
scroll to position [1184, 0]
